Goal: Check status: Check status

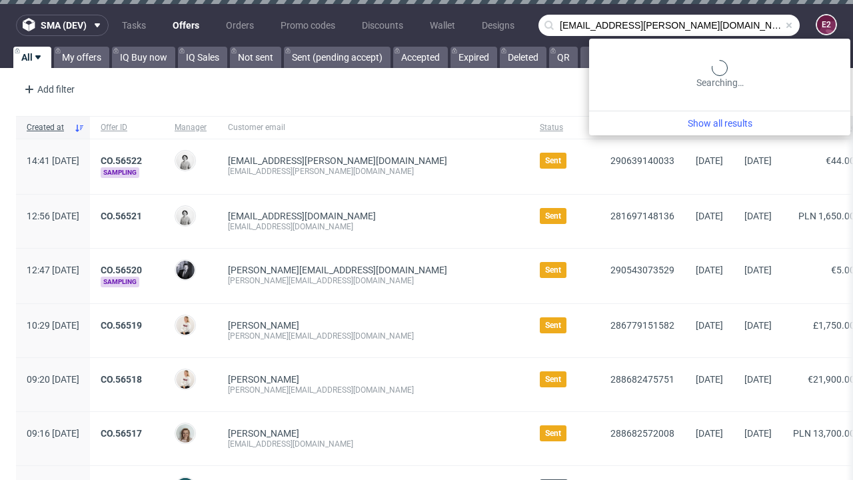
type input "[EMAIL_ADDRESS][PERSON_NAME][DOMAIN_NAME]"
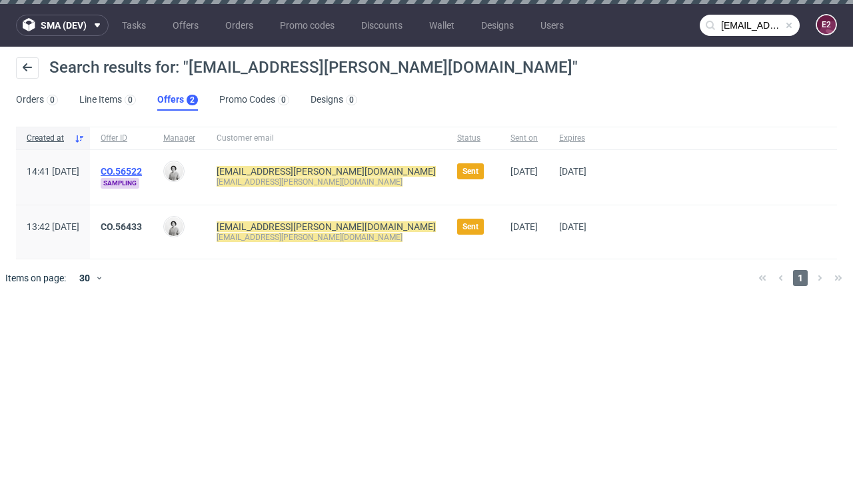
click at [177, 100] on link "Offers 2" at bounding box center [177, 99] width 41 height 21
click at [142, 171] on link "CO.56522" at bounding box center [121, 171] width 41 height 11
